Goal: Navigation & Orientation: Find specific page/section

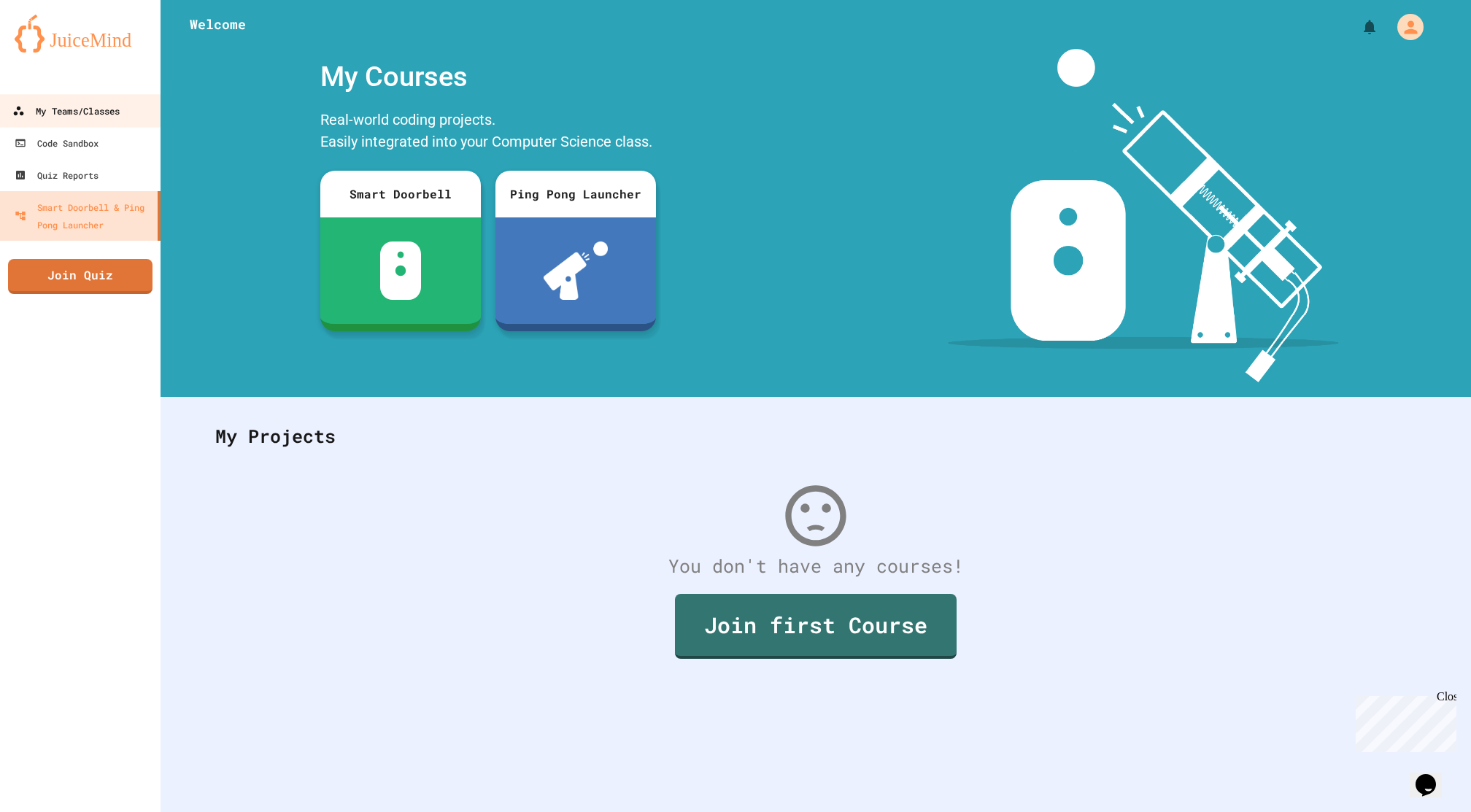
click at [100, 117] on div "My Teams/Classes" at bounding box center [66, 111] width 108 height 18
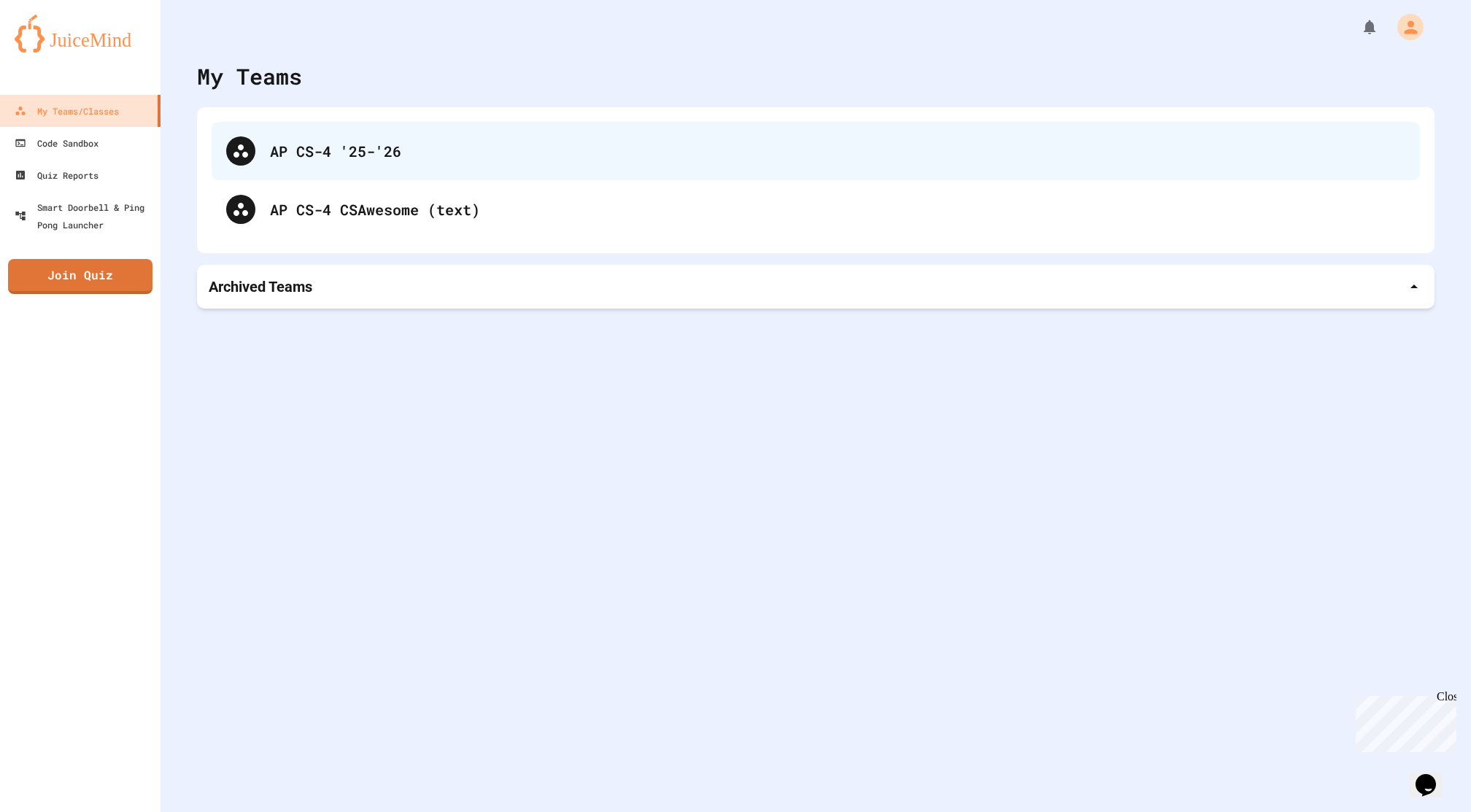
click at [266, 173] on div "AP CS-4 '25-'26" at bounding box center [815, 150] width 1208 height 59
